Goal: Task Accomplishment & Management: Use online tool/utility

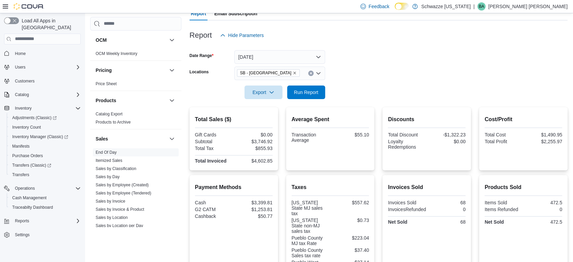
scroll to position [65, 0]
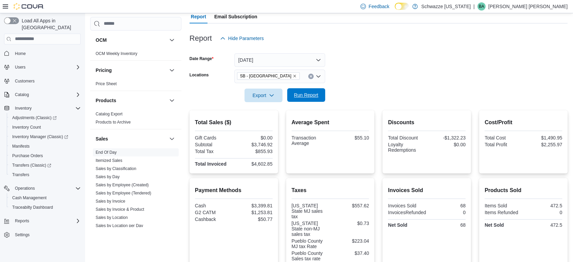
click at [315, 94] on span "Run Report" at bounding box center [306, 95] width 24 height 7
click at [321, 95] on span "Run Report" at bounding box center [306, 95] width 30 height 14
click at [314, 96] on span "Run Report" at bounding box center [306, 95] width 24 height 7
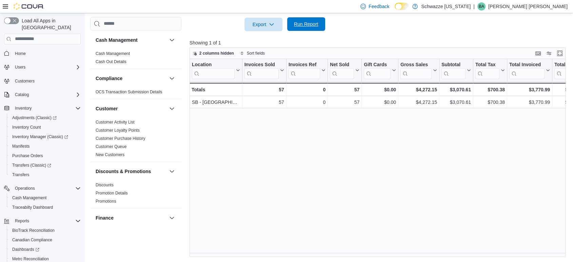
scroll to position [452, 0]
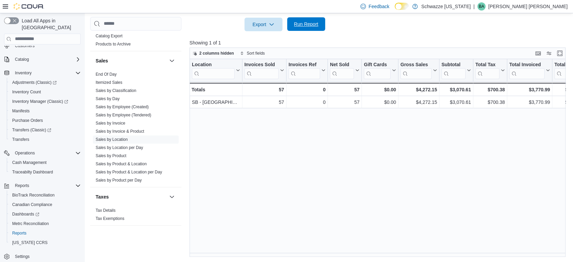
click at [311, 19] on span "Run Report" at bounding box center [306, 24] width 30 height 14
click at [304, 18] on span "Run Report" at bounding box center [306, 24] width 30 height 14
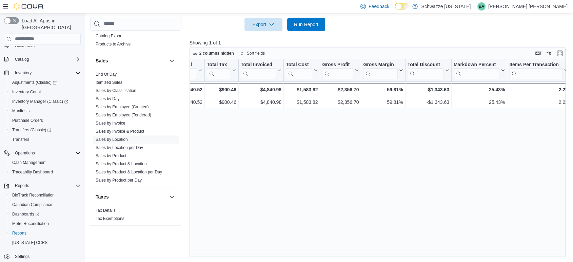
scroll to position [0, 280]
